Goal: Information Seeking & Learning: Find specific fact

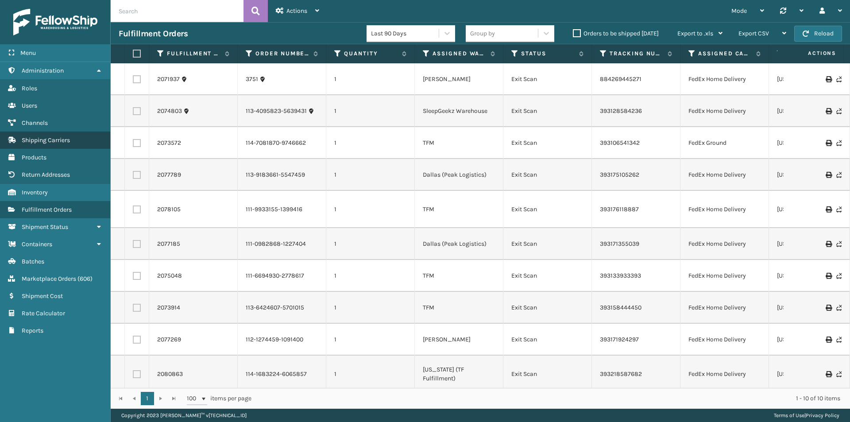
scroll to position [1, 753]
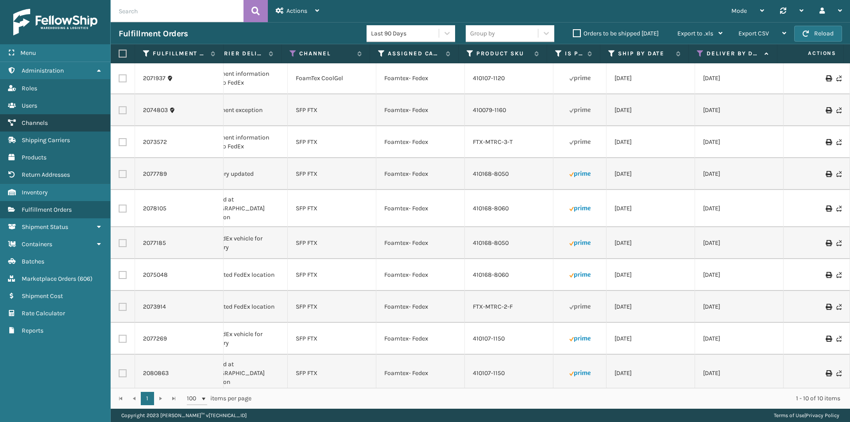
click at [43, 119] on link "Channels" at bounding box center [55, 122] width 110 height 17
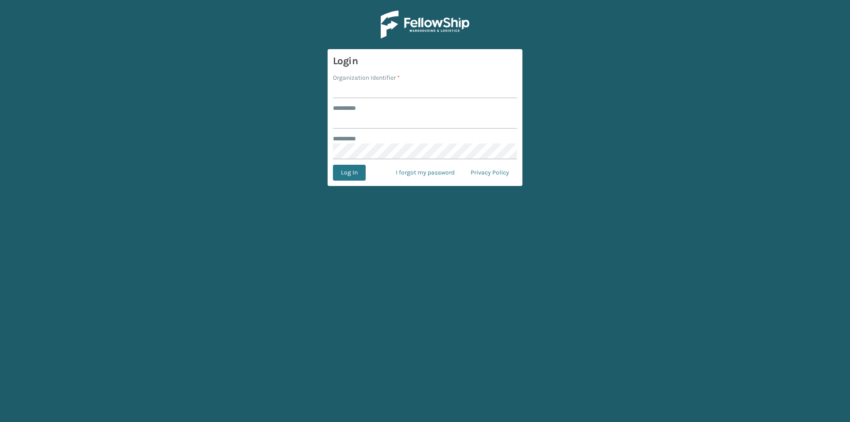
type input "****"
click at [358, 86] on input "Organization Identifier *" at bounding box center [425, 90] width 184 height 16
type input "Foamtex"
click at [352, 170] on button "Log In" at bounding box center [349, 173] width 33 height 16
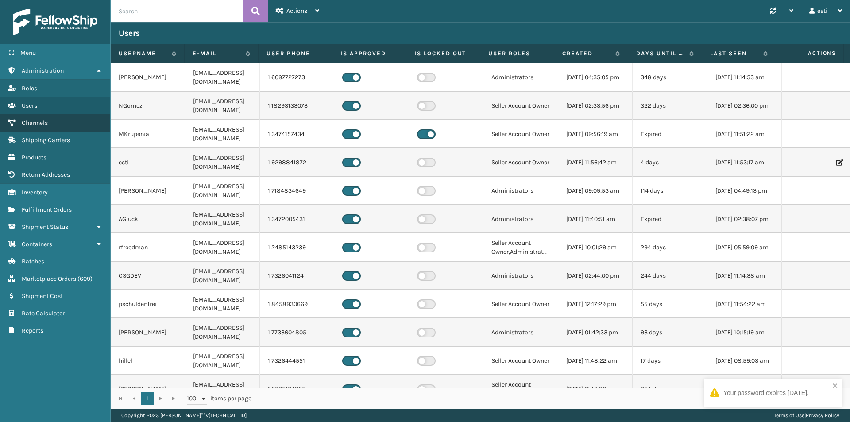
click at [33, 123] on span "Channels" at bounding box center [35, 123] width 26 height 8
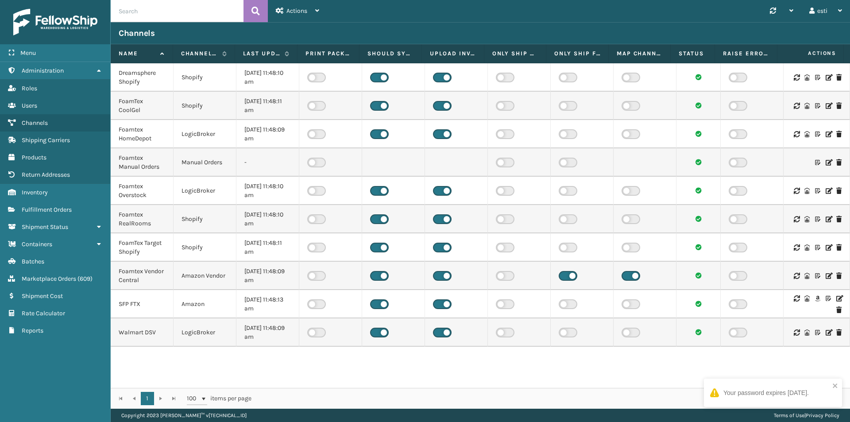
click at [836, 297] on icon at bounding box center [838, 298] width 5 height 6
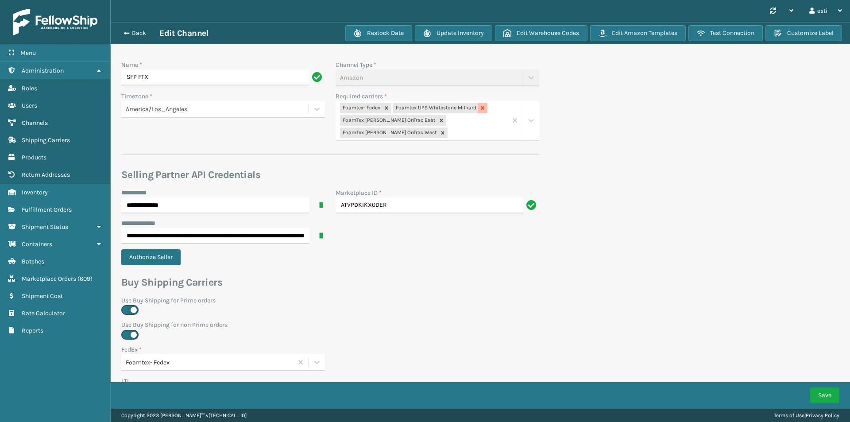
click at [479, 106] on icon at bounding box center [482, 108] width 6 height 6
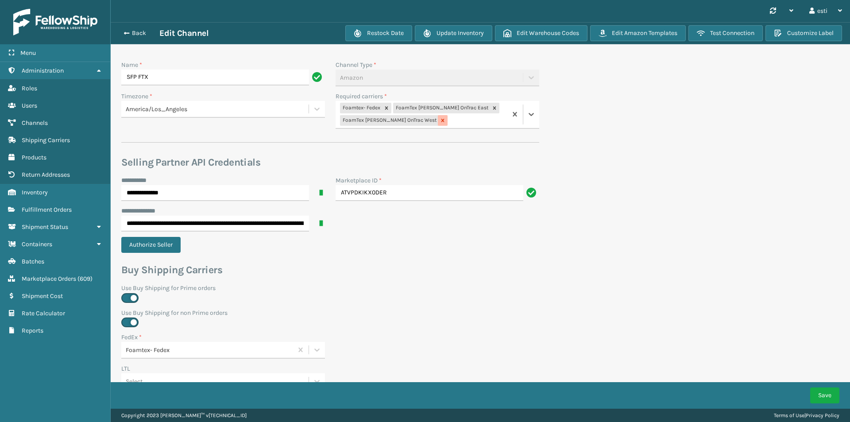
click at [441, 119] on icon at bounding box center [442, 120] width 3 height 3
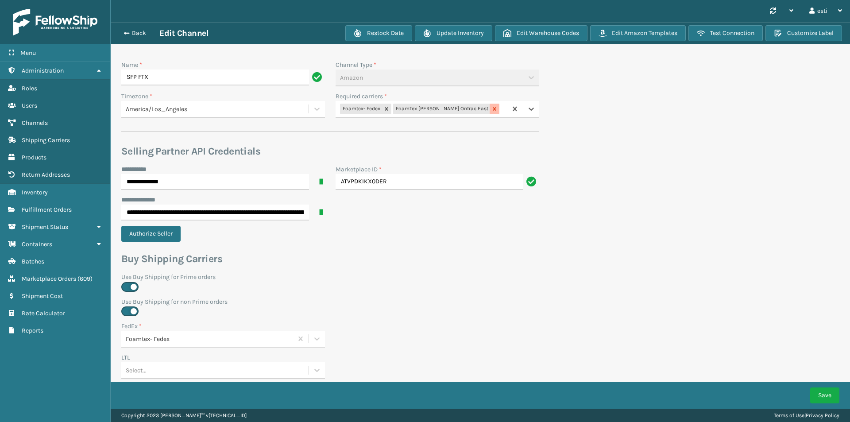
click at [493, 108] on icon at bounding box center [494, 108] width 3 height 3
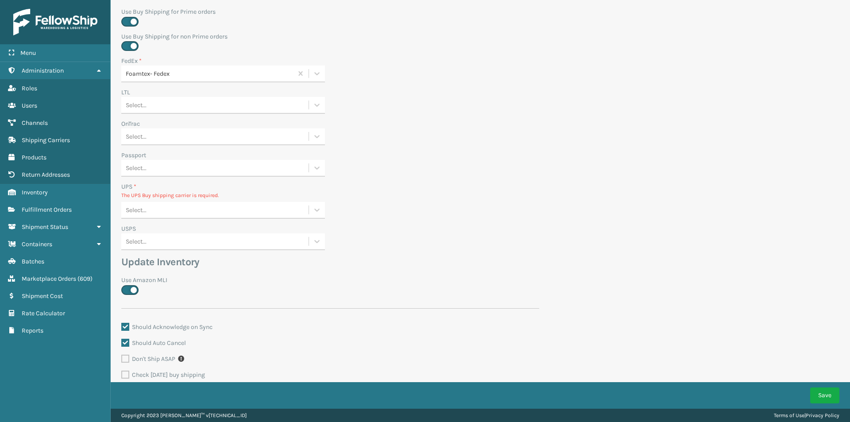
scroll to position [266, 0]
click at [153, 205] on div "Select..." at bounding box center [214, 209] width 187 height 15
click at [160, 230] on div "None" at bounding box center [223, 231] width 204 height 16
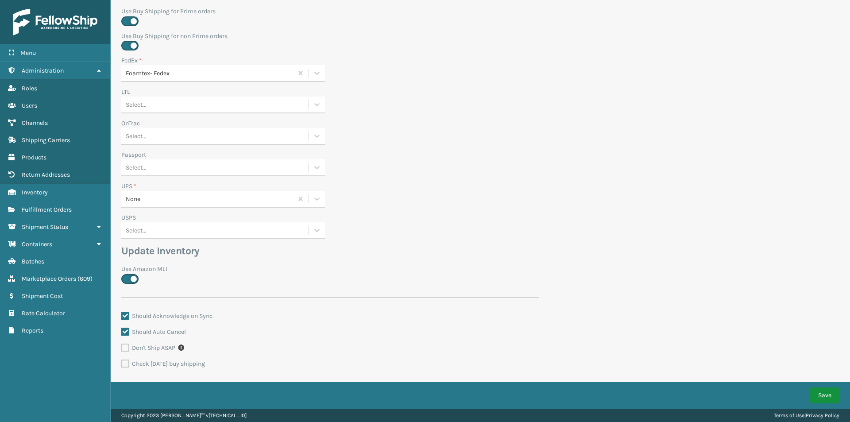
click at [821, 390] on button "Save" at bounding box center [824, 395] width 29 height 16
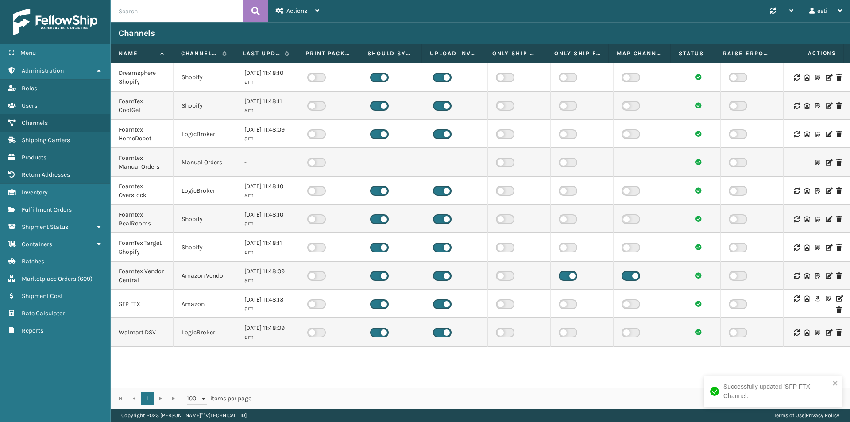
click at [836, 297] on icon at bounding box center [838, 298] width 5 height 6
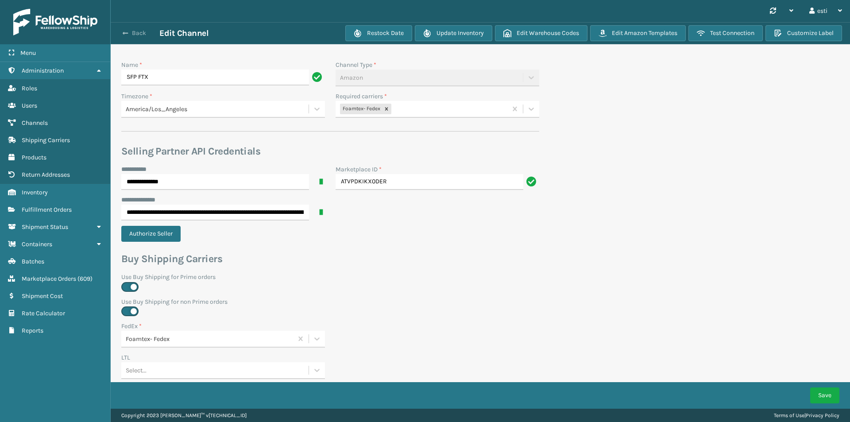
click at [124, 29] on button "Back" at bounding box center [139, 33] width 41 height 8
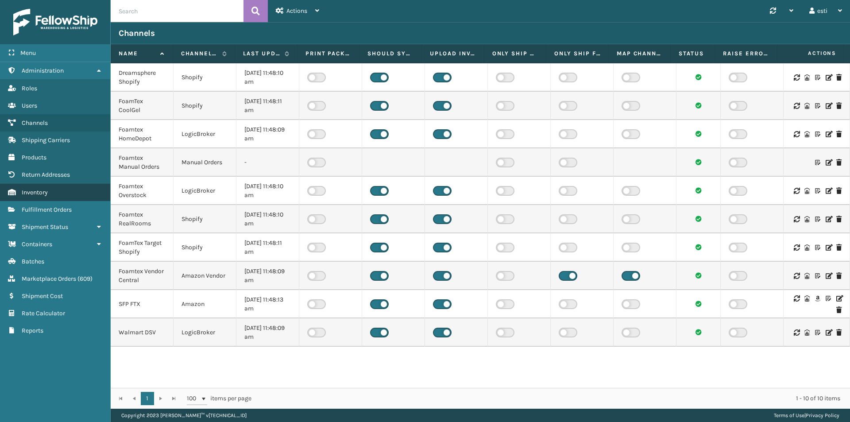
click at [56, 195] on link "Inventory" at bounding box center [55, 192] width 110 height 17
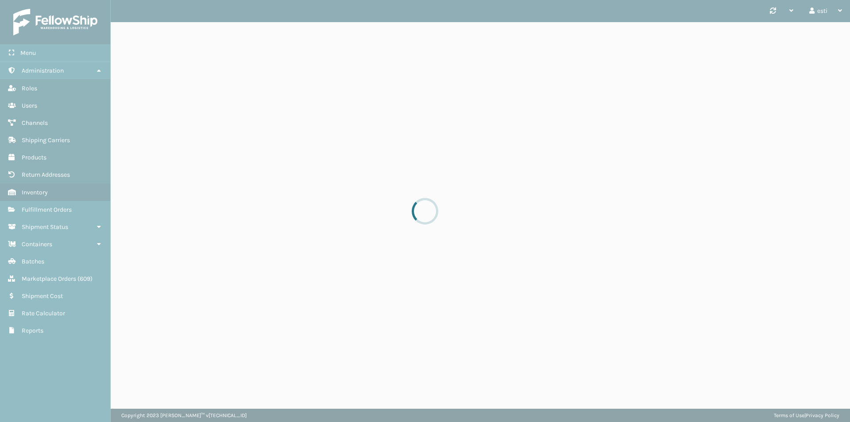
click at [144, 20] on div at bounding box center [425, 211] width 850 height 422
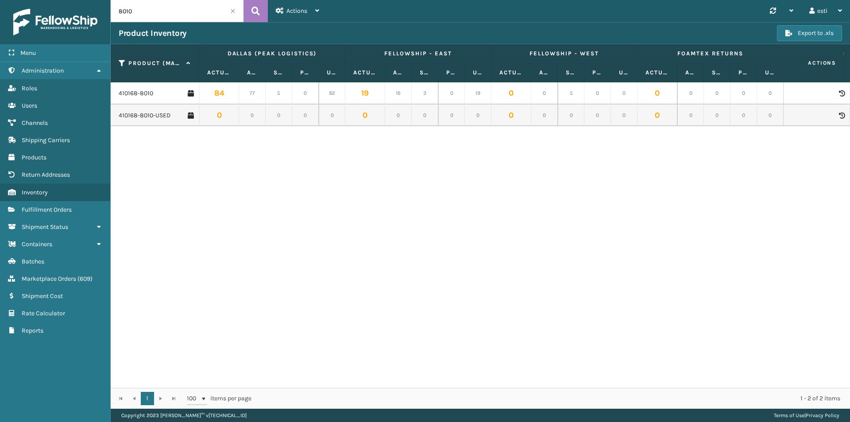
click at [144, 17] on input "8010" at bounding box center [177, 11] width 133 height 22
drag, startPoint x: 144, startPoint y: 13, endPoint x: 106, endPoint y: 13, distance: 38.5
click at [106, 0] on div "Menu Administration Roles Users Channels Shipping Carriers Products Return Addr…" at bounding box center [425, 0] width 850 height 0
type input "410167-1160"
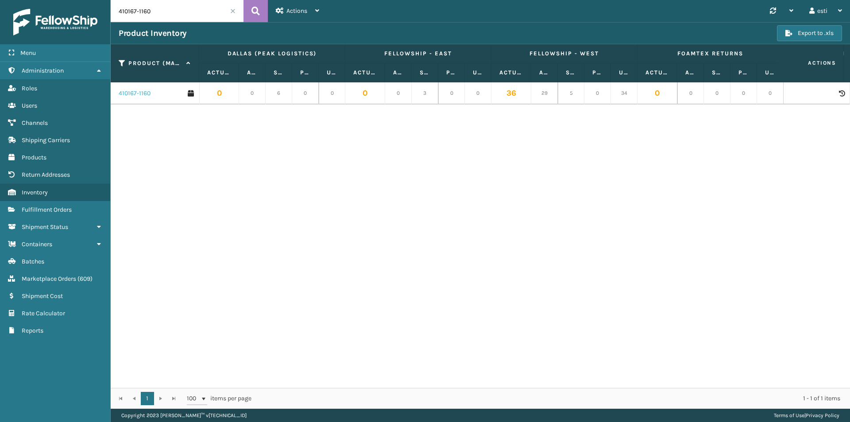
click at [140, 94] on link "410167-1160" at bounding box center [135, 93] width 32 height 9
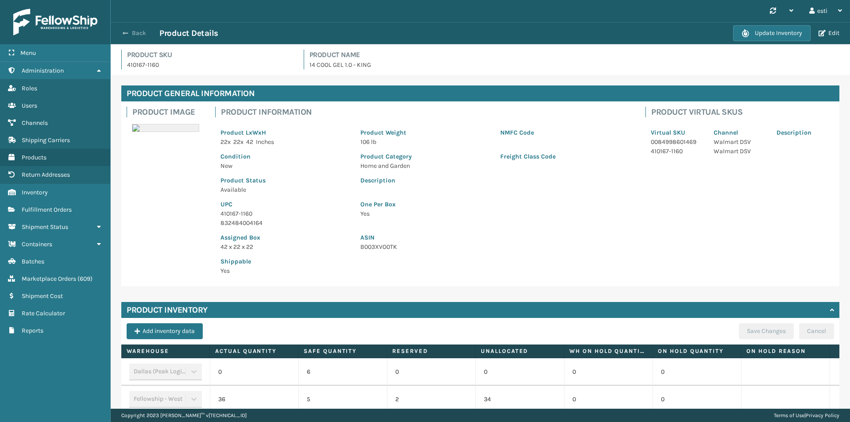
click at [129, 35] on button "Back" at bounding box center [139, 33] width 41 height 8
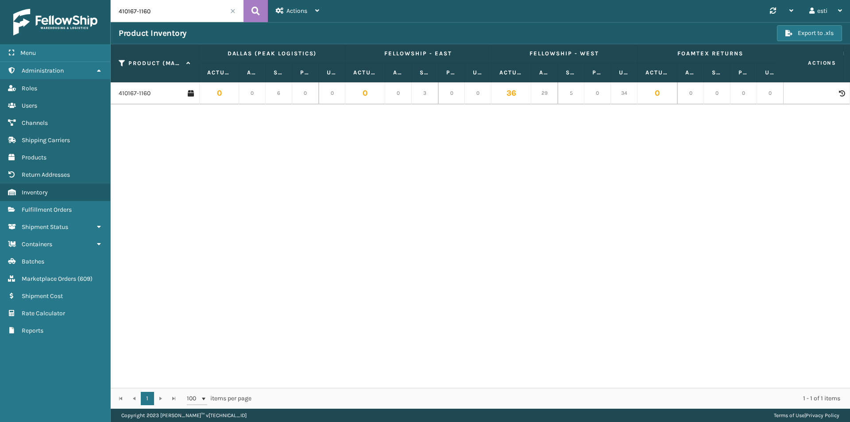
click at [159, 15] on input "410167-1160" at bounding box center [177, 11] width 133 height 22
drag, startPoint x: 161, startPoint y: 12, endPoint x: 117, endPoint y: 12, distance: 43.8
click at [117, 12] on input "410167-1160" at bounding box center [177, 11] width 133 height 22
type input "410168-8060"
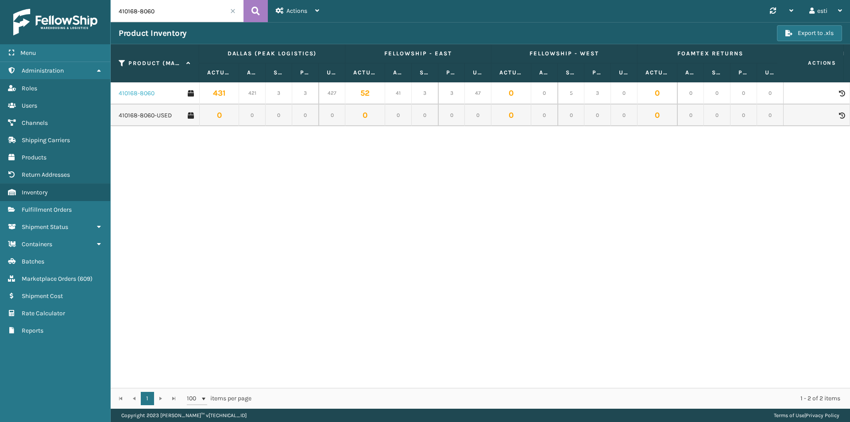
click at [132, 93] on link "410168-8060" at bounding box center [137, 93] width 36 height 9
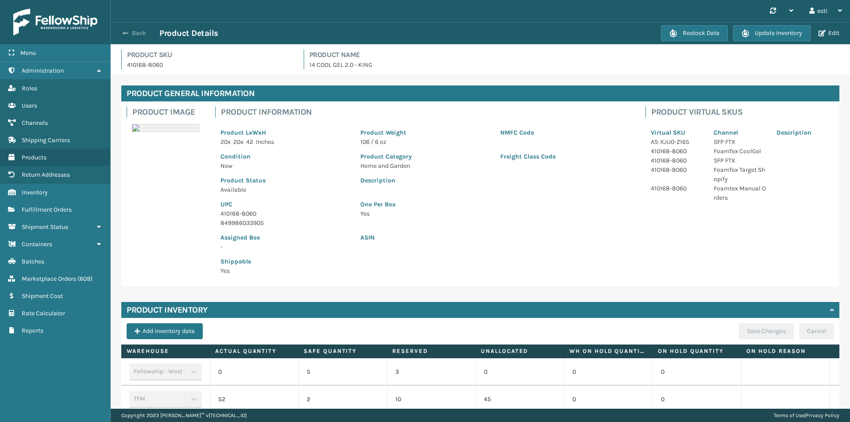
click at [135, 34] on button "Back" at bounding box center [139, 33] width 41 height 8
